Goal: Browse casually

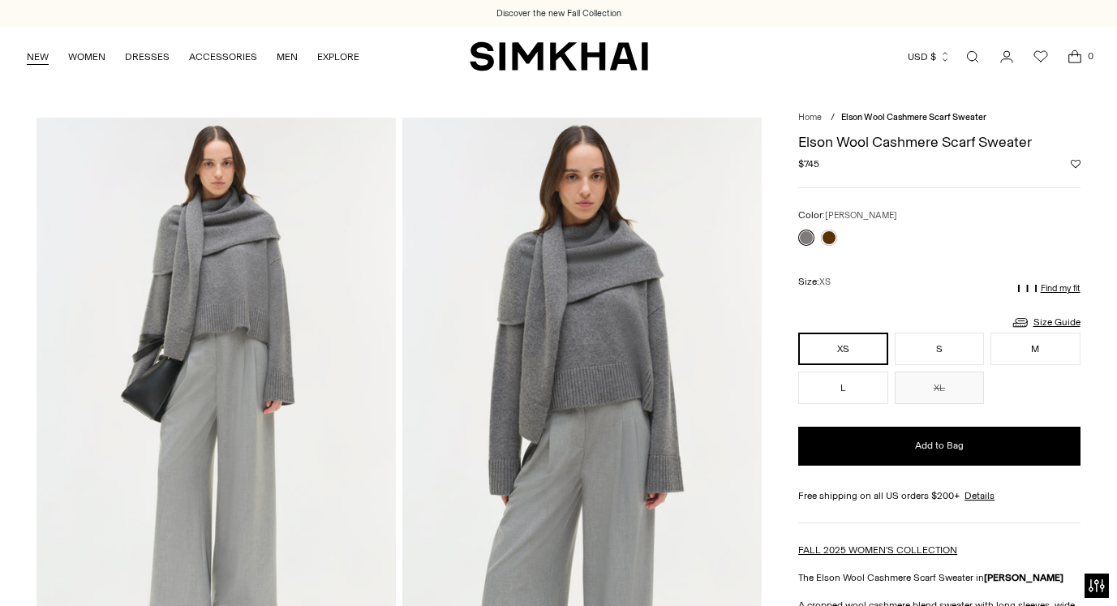
click at [38, 54] on link "NEW" at bounding box center [38, 57] width 22 height 36
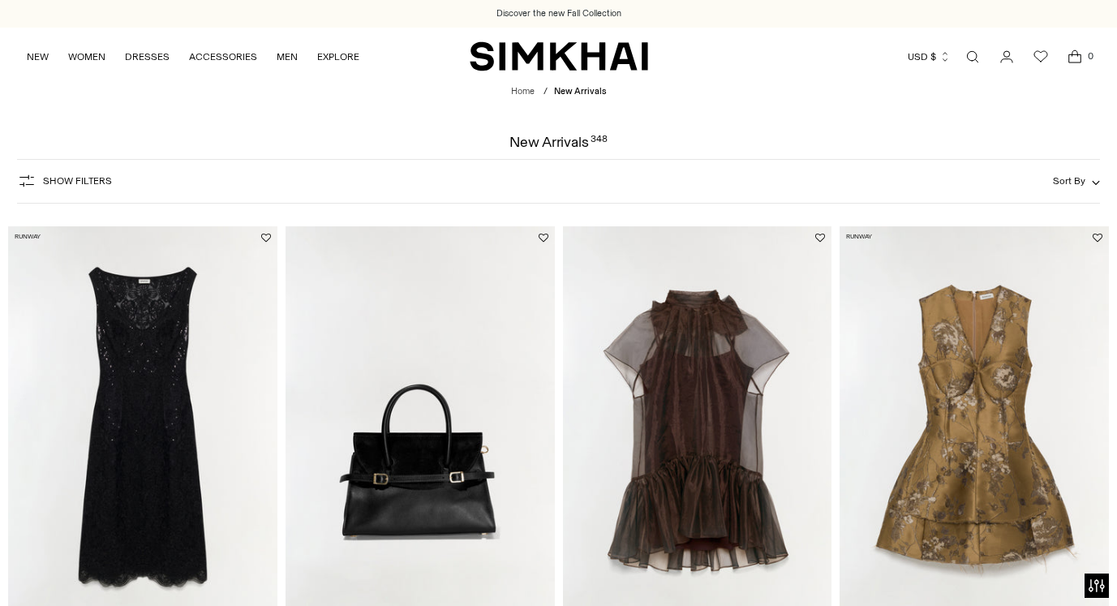
click at [1072, 177] on span "Sort By" at bounding box center [1069, 180] width 32 height 11
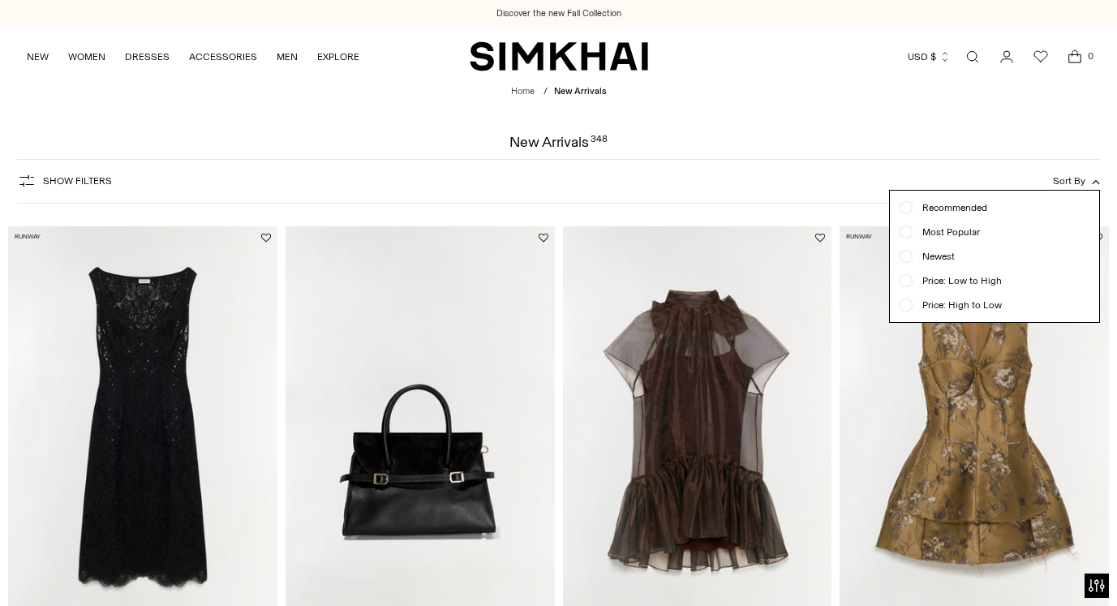
click at [968, 255] on div "Newest" at bounding box center [994, 256] width 190 height 15
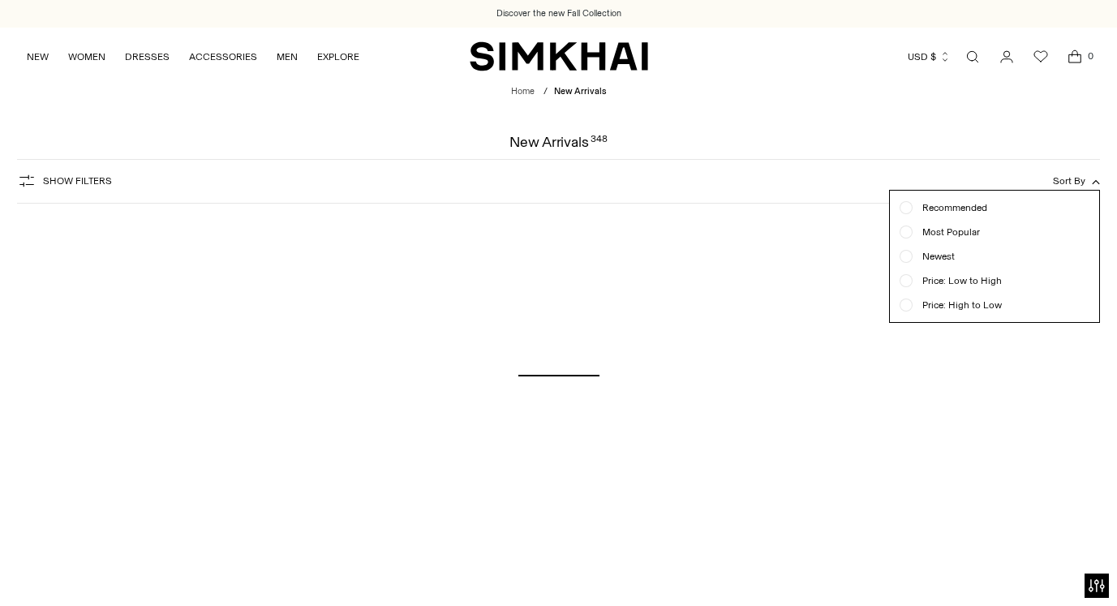
click at [980, 155] on form "Show Filters Show Filters Sort By Recommended Most Popular Newest" at bounding box center [558, 181] width 1117 height 64
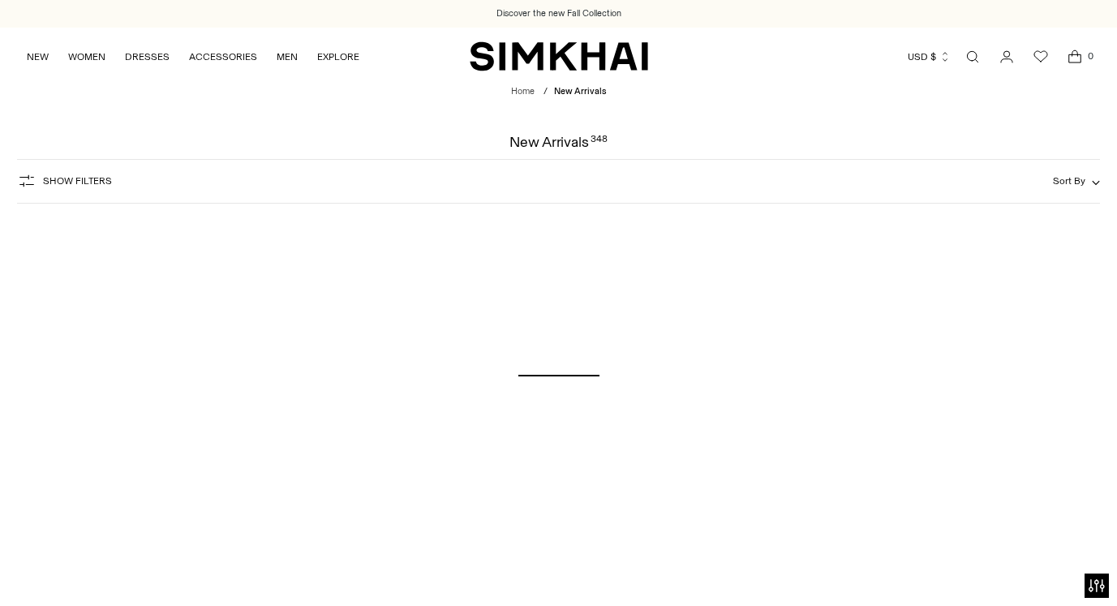
scroll to position [41, 0]
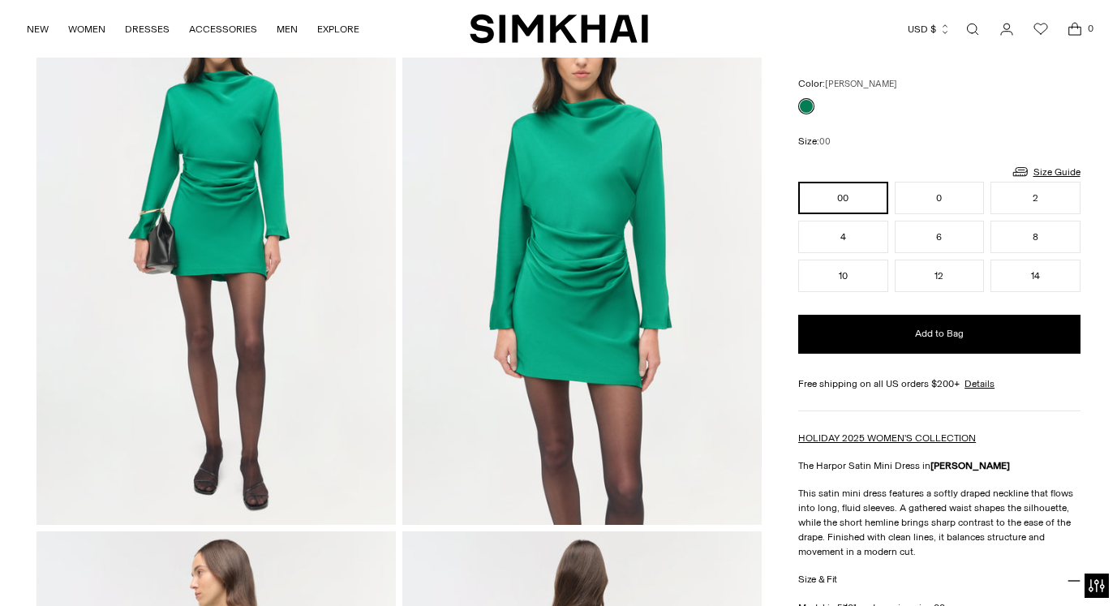
scroll to position [131, 0]
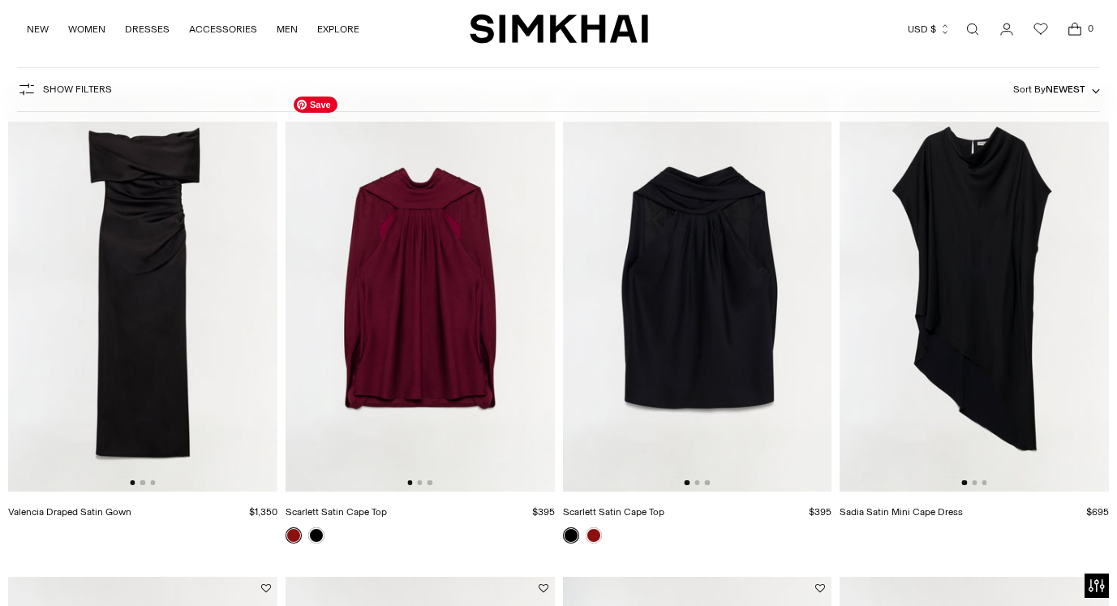
scroll to position [2091, 0]
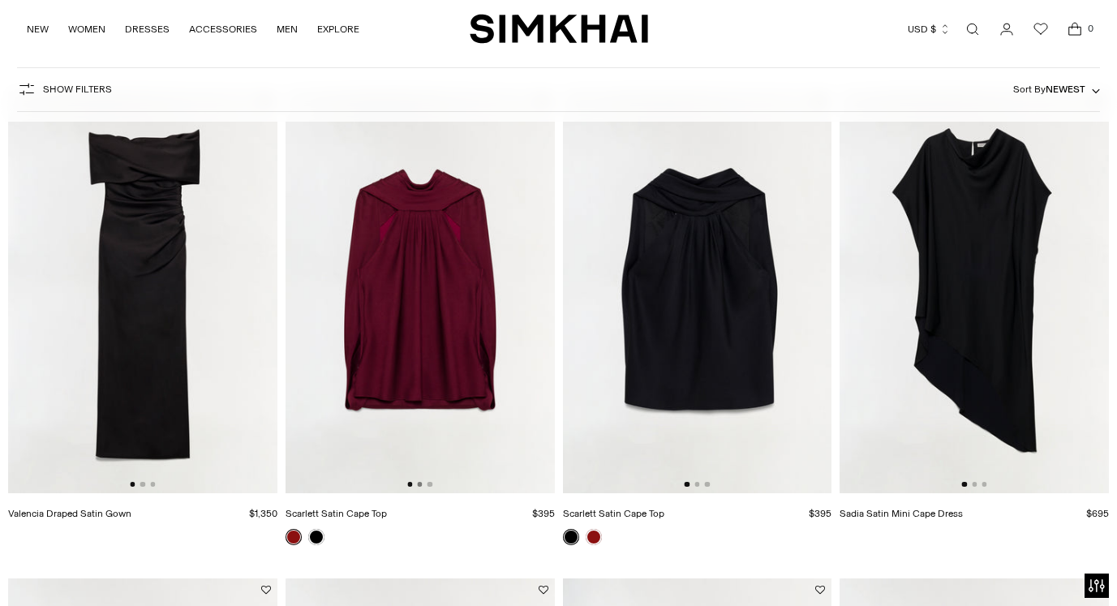
click at [421, 484] on button "Go to slide 2" at bounding box center [419, 484] width 5 height 5
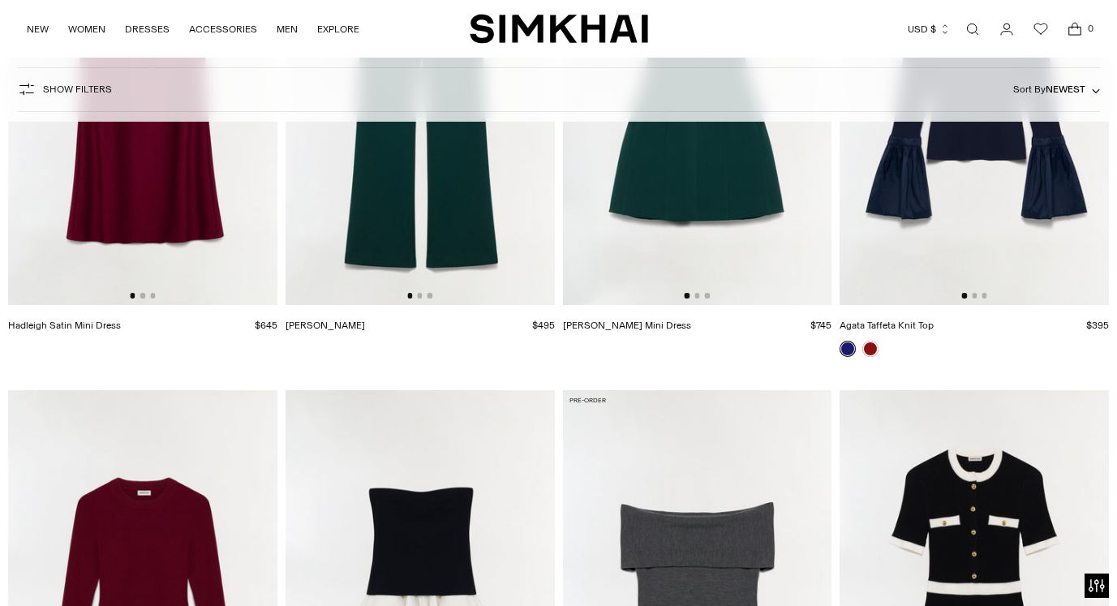
scroll to position [2977, 0]
